Goal: Obtain resource: Obtain resource

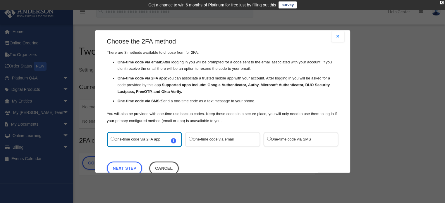
scroll to position [19, 0]
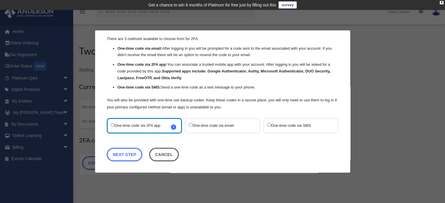
click at [291, 127] on label "One-time code via SMS" at bounding box center [298, 126] width 62 height 8
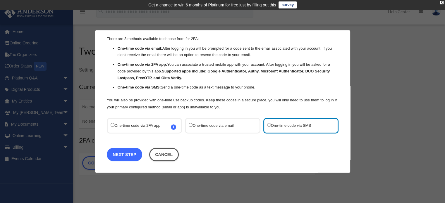
click at [134, 154] on link "Next Step" at bounding box center [124, 154] width 35 height 13
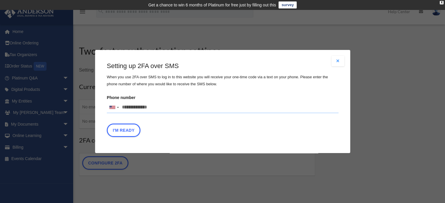
click at [171, 104] on input "Phone number United States +1 United Kingdom +44 Afghanistan (‫افغانستان‬‎) +93…" at bounding box center [223, 108] width 232 height 12
type input "**********"
click at [131, 131] on button "I'm Ready" at bounding box center [124, 130] width 34 height 13
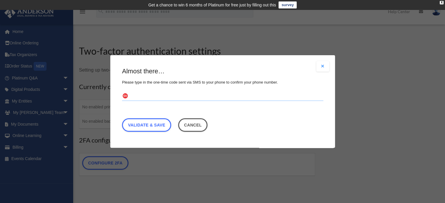
click at [180, 96] on input "text" at bounding box center [222, 96] width 201 height 9
type input "******"
click at [166, 126] on link "Validate & Save" at bounding box center [146, 124] width 49 height 13
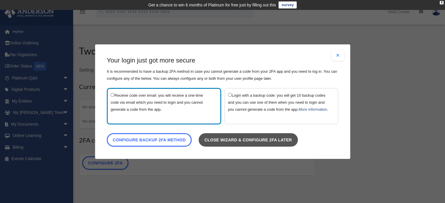
click at [233, 142] on link "Close wizard & configure 2FA later" at bounding box center [247, 139] width 99 height 13
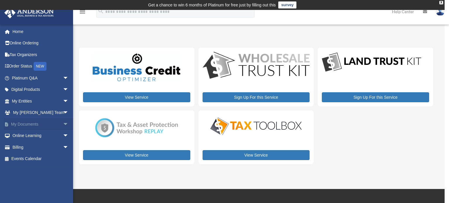
click at [27, 124] on link "My Documents arrow_drop_down" at bounding box center [40, 124] width 73 height 12
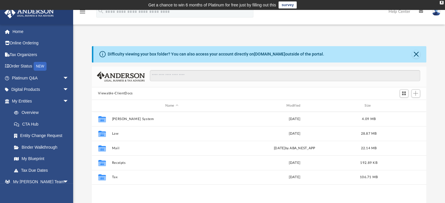
scroll to position [128, 330]
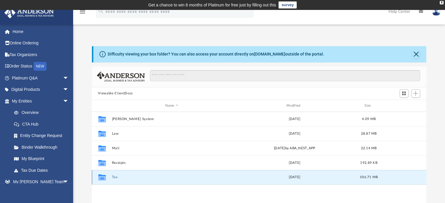
click at [118, 178] on button "Tax" at bounding box center [172, 178] width 120 height 4
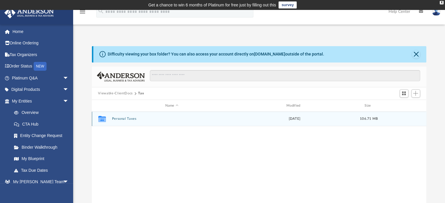
click at [166, 121] on div "Collaborated Folder Personal Taxes Mon Jun 27 2022 106.71 MB" at bounding box center [259, 119] width 335 height 15
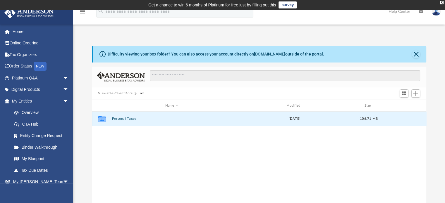
click at [102, 118] on icon "grid" at bounding box center [102, 120] width 8 height 5
click at [125, 121] on button "Personal Taxes" at bounding box center [172, 119] width 120 height 4
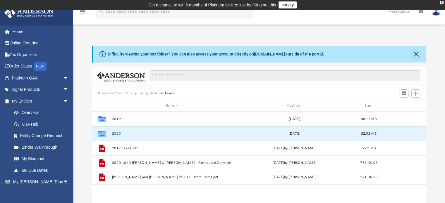
click at [146, 135] on button "2020" at bounding box center [172, 134] width 120 height 4
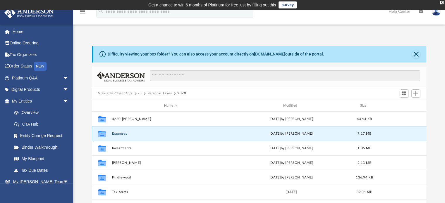
click at [146, 135] on button "Expenses" at bounding box center [171, 134] width 118 height 4
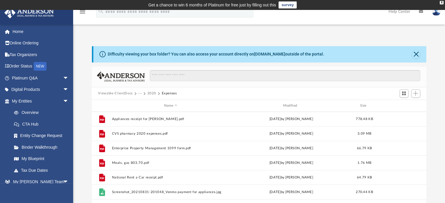
click at [429, 36] on div "Difficulty viewing your box folder? You can also access your account directly o…" at bounding box center [259, 133] width 372 height 199
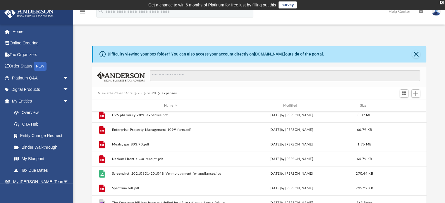
scroll to position [0, 0]
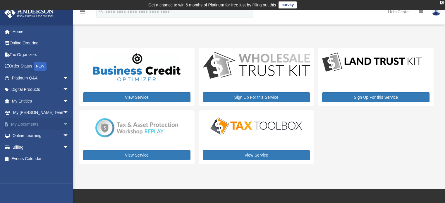
click at [40, 125] on link "My Documents arrow_drop_down" at bounding box center [40, 124] width 73 height 12
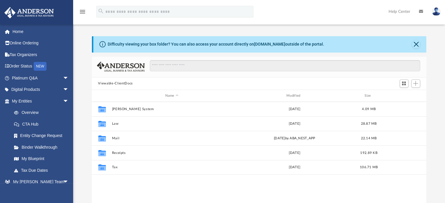
scroll to position [128, 330]
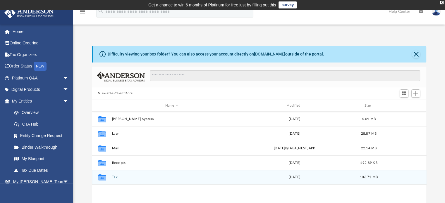
click at [114, 179] on button "Tax" at bounding box center [172, 178] width 120 height 4
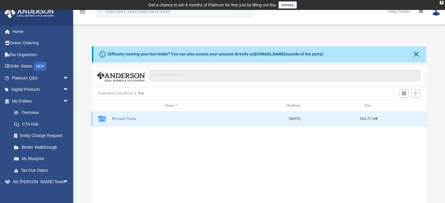
click at [122, 119] on button "Personal Taxes" at bounding box center [172, 119] width 120 height 4
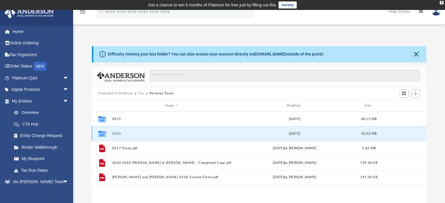
click at [118, 133] on button "2020" at bounding box center [172, 134] width 120 height 4
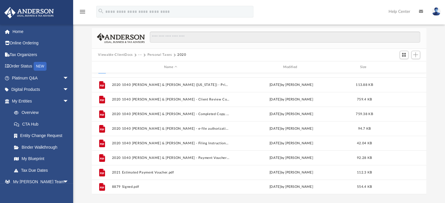
scroll to position [29, 0]
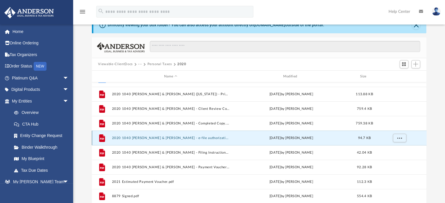
click at [138, 139] on button "2020 1040 Anaya, Mario & Daisy - e-file authorization.pdf" at bounding box center [171, 138] width 118 height 4
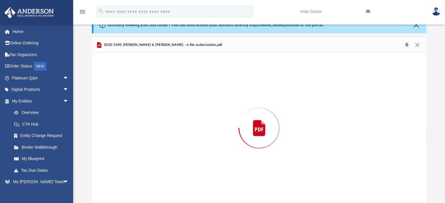
scroll to position [30, 0]
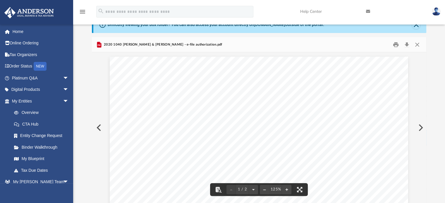
click at [100, 130] on button "Preview" at bounding box center [98, 128] width 13 height 16
click at [396, 45] on button "Print" at bounding box center [396, 44] width 12 height 9
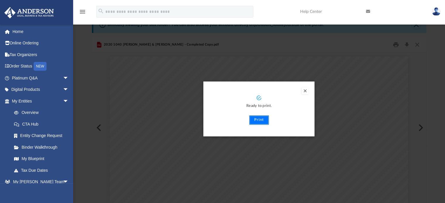
click at [259, 121] on button "Print" at bounding box center [259, 120] width 20 height 9
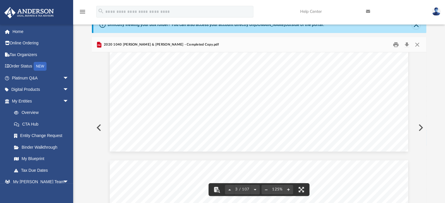
scroll to position [673, 0]
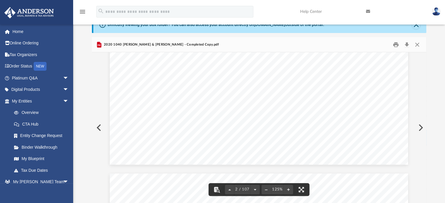
click at [96, 128] on button "Preview" at bounding box center [98, 128] width 13 height 16
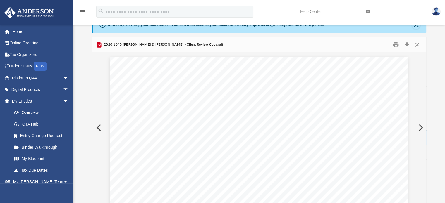
click at [97, 128] on button "Preview" at bounding box center [98, 128] width 13 height 16
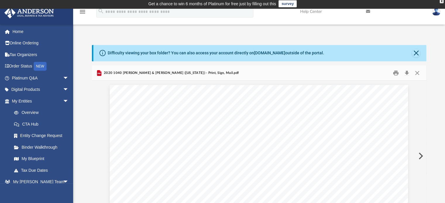
scroll to position [0, 0]
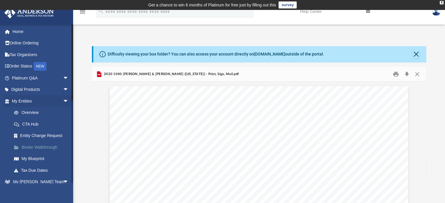
click at [44, 147] on link "Binder Walkthrough" at bounding box center [42, 148] width 69 height 12
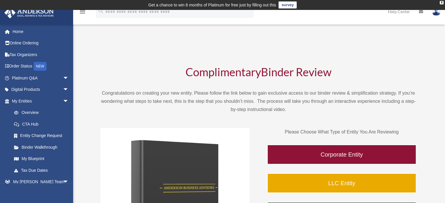
click at [119, 54] on div "Complimentary Binder Review Congratulations on creating your new entity. Please…" at bounding box center [258, 187] width 359 height 284
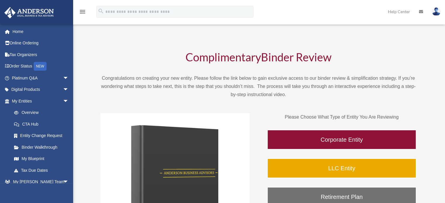
scroll to position [29, 0]
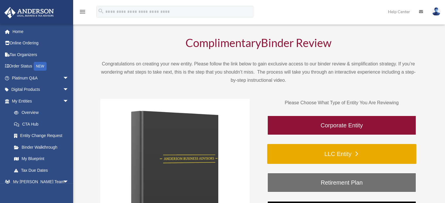
click at [350, 155] on link "LLC Entity" at bounding box center [341, 154] width 149 height 20
